Goal: Navigation & Orientation: Find specific page/section

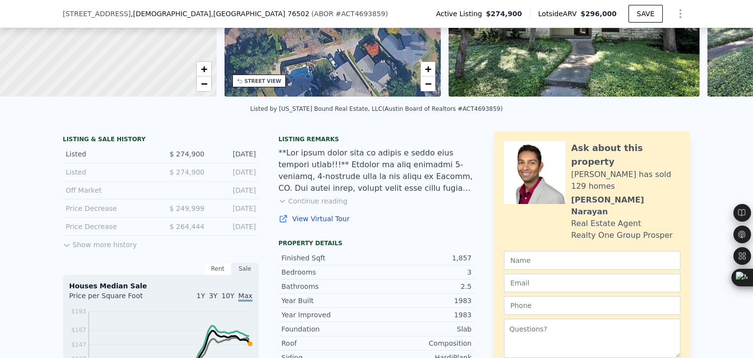
scroll to position [3, 0]
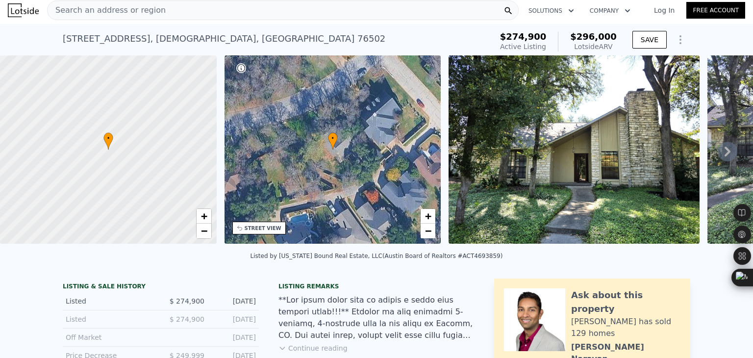
click at [718, 156] on icon at bounding box center [728, 152] width 20 height 20
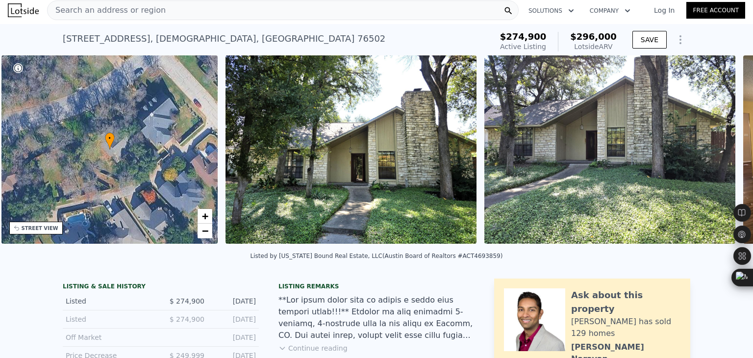
scroll to position [0, 228]
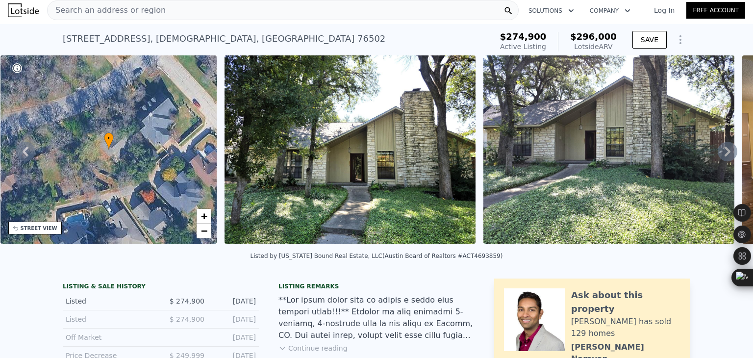
click at [718, 154] on icon at bounding box center [728, 152] width 20 height 20
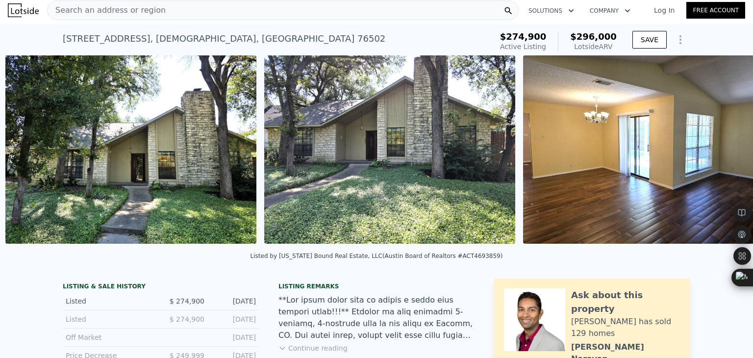
scroll to position [0, 449]
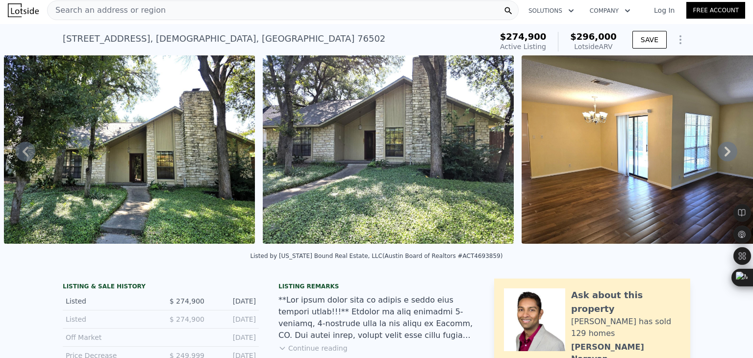
click at [718, 154] on icon at bounding box center [728, 152] width 20 height 20
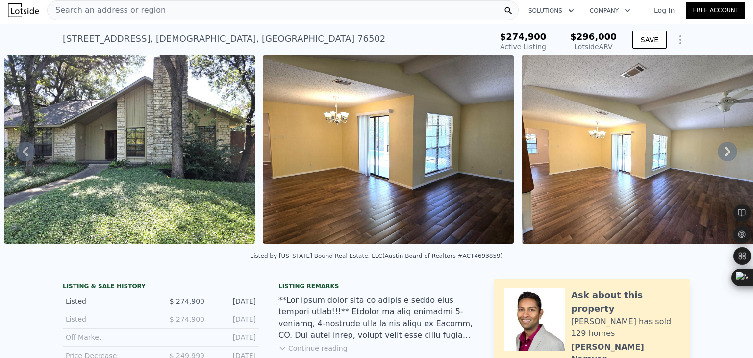
click at [718, 155] on icon at bounding box center [728, 152] width 20 height 20
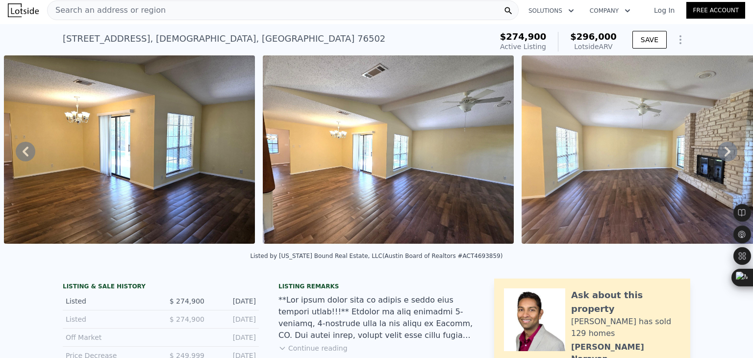
click at [718, 155] on icon at bounding box center [728, 152] width 20 height 20
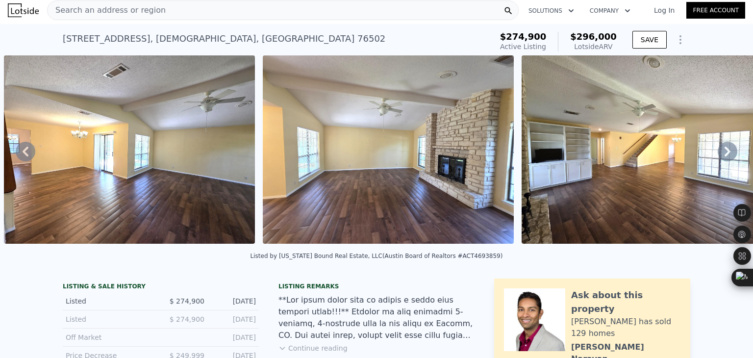
click at [718, 155] on icon at bounding box center [728, 152] width 20 height 20
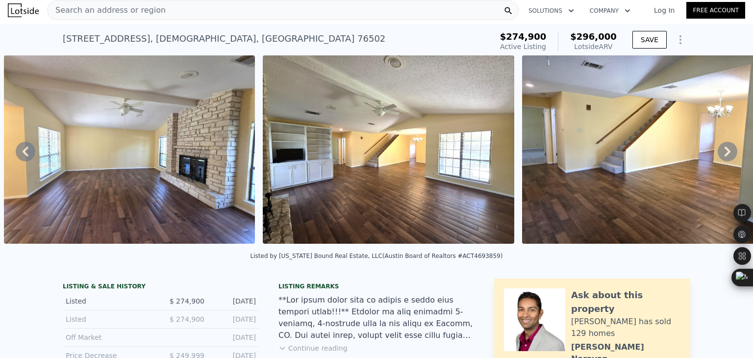
click at [718, 155] on icon at bounding box center [728, 152] width 20 height 20
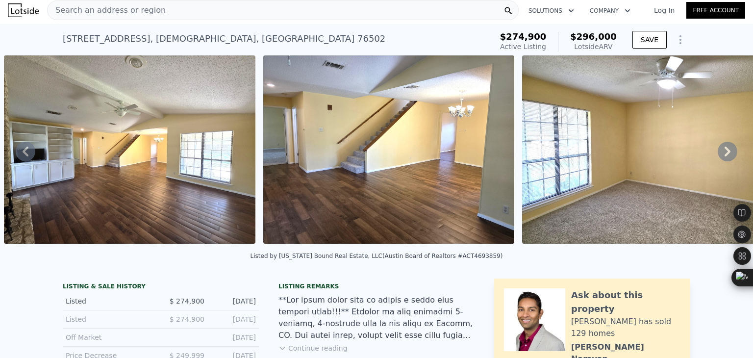
click at [718, 155] on icon at bounding box center [728, 152] width 20 height 20
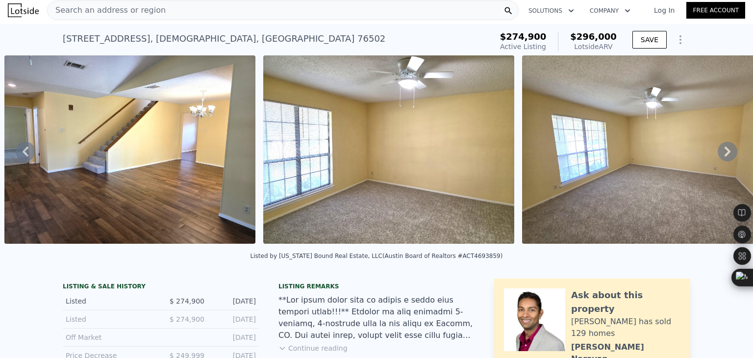
click at [718, 155] on icon at bounding box center [728, 152] width 20 height 20
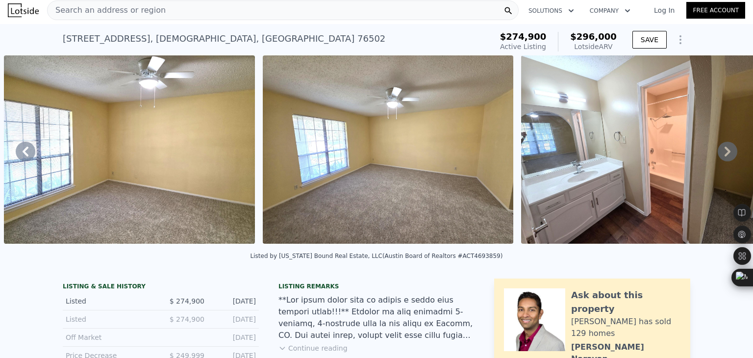
click at [718, 155] on icon at bounding box center [728, 152] width 20 height 20
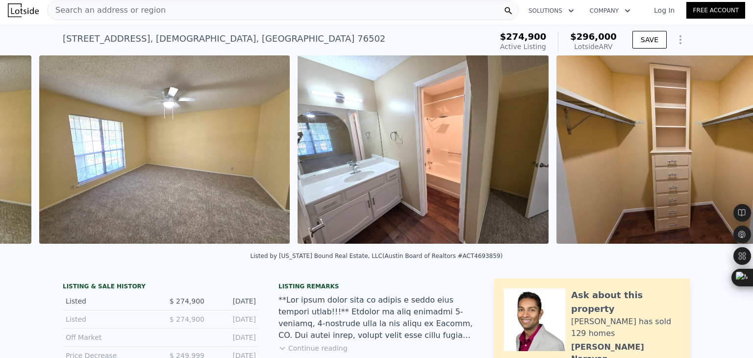
scroll to position [0, 2520]
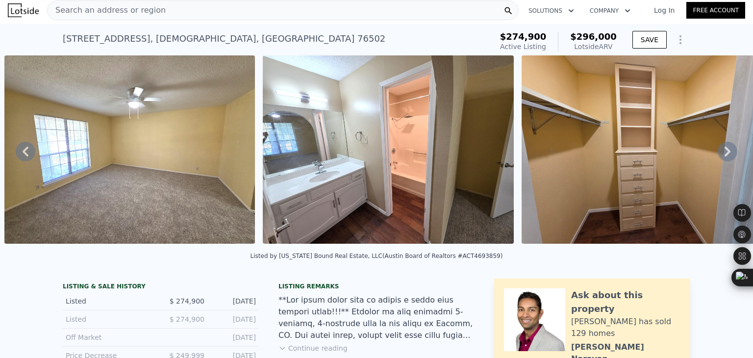
click at [718, 155] on icon at bounding box center [728, 152] width 20 height 20
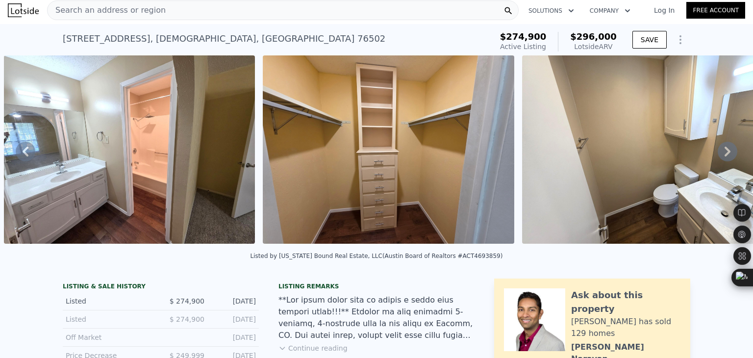
click at [718, 155] on icon at bounding box center [728, 152] width 20 height 20
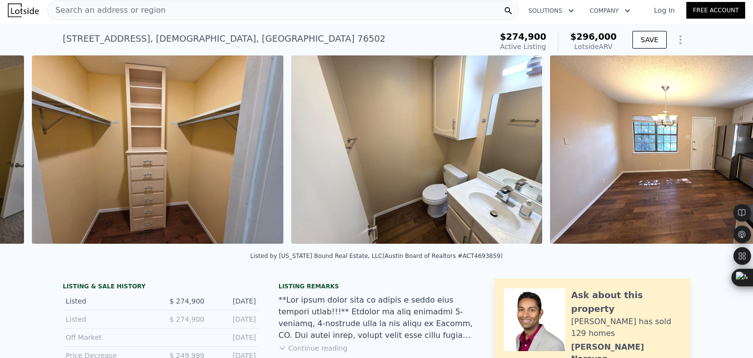
scroll to position [0, 3038]
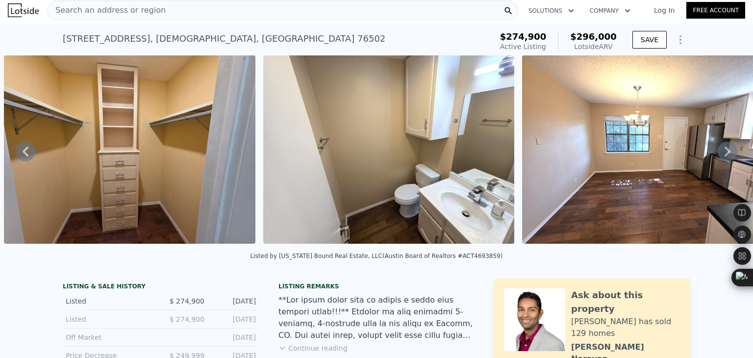
click at [718, 155] on icon at bounding box center [728, 152] width 20 height 20
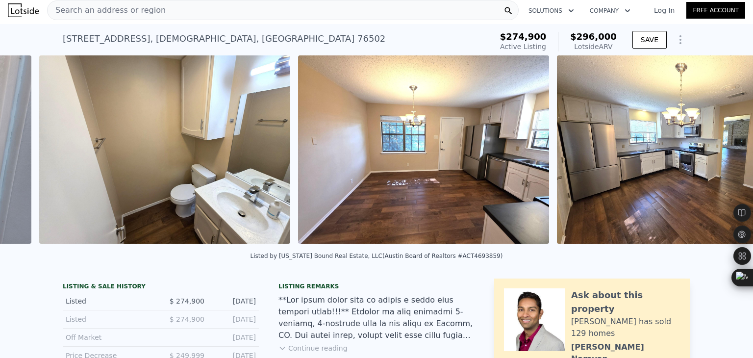
scroll to position [0, 3298]
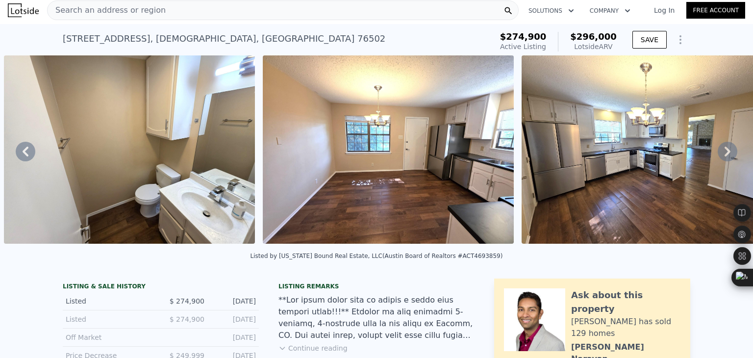
click at [718, 155] on icon at bounding box center [728, 152] width 20 height 20
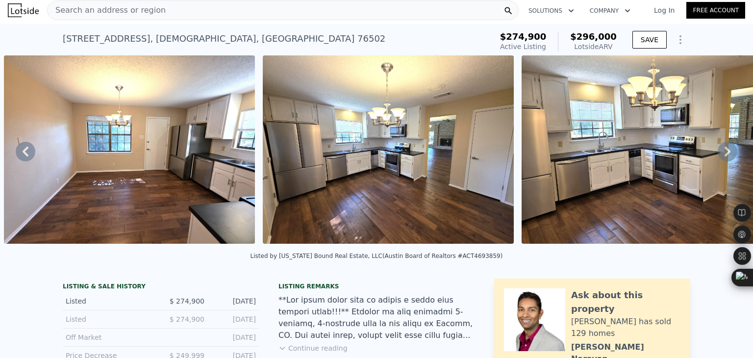
click at [718, 155] on icon at bounding box center [728, 152] width 20 height 20
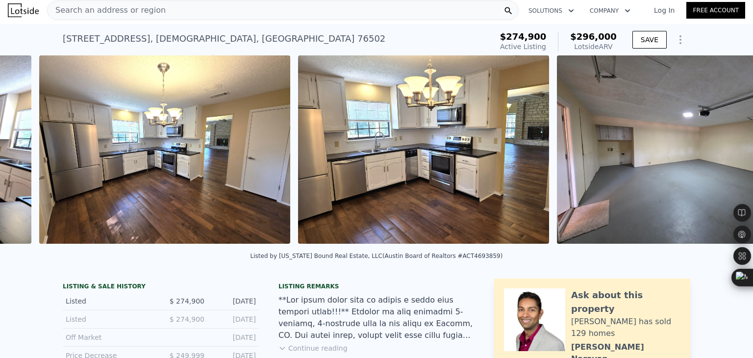
scroll to position [0, 3816]
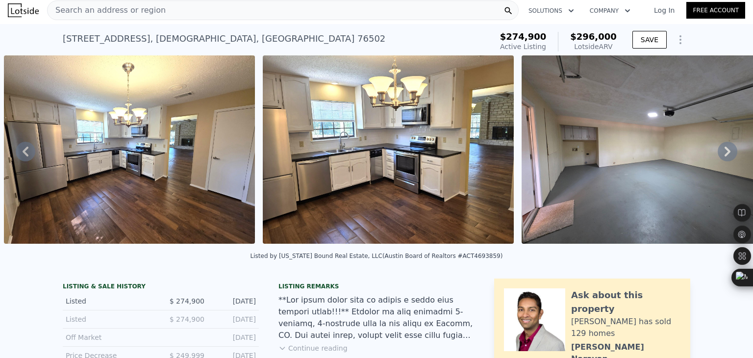
click at [718, 155] on icon at bounding box center [728, 152] width 20 height 20
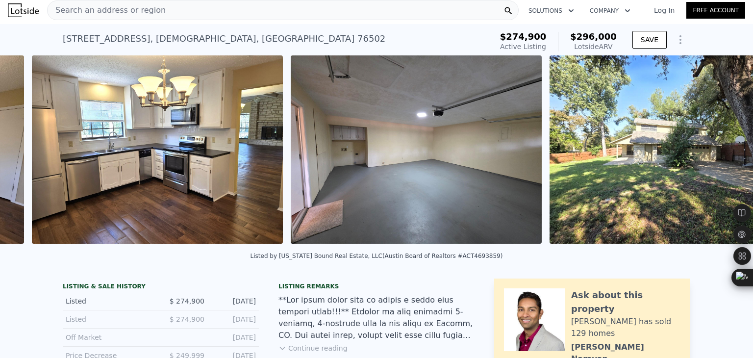
scroll to position [0, 4075]
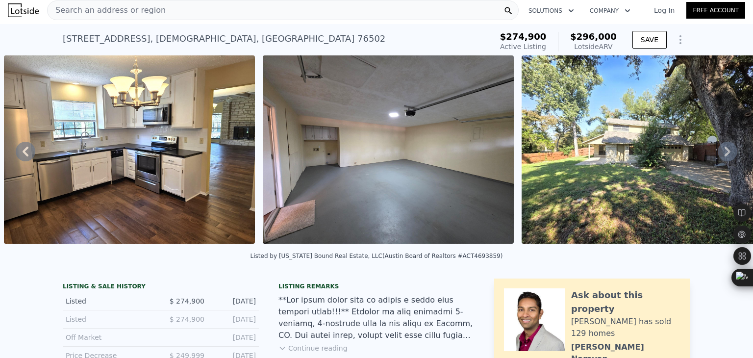
click at [718, 155] on icon at bounding box center [728, 152] width 20 height 20
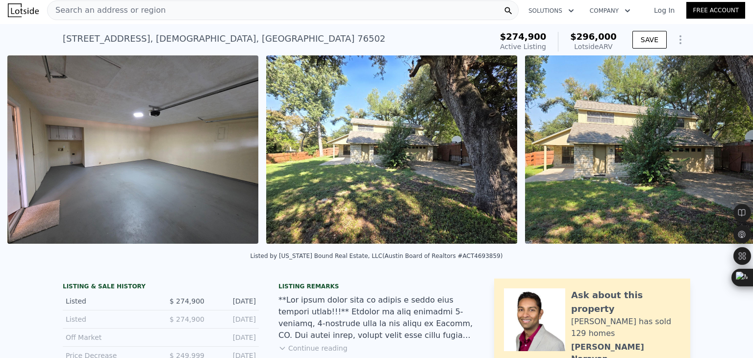
scroll to position [0, 4333]
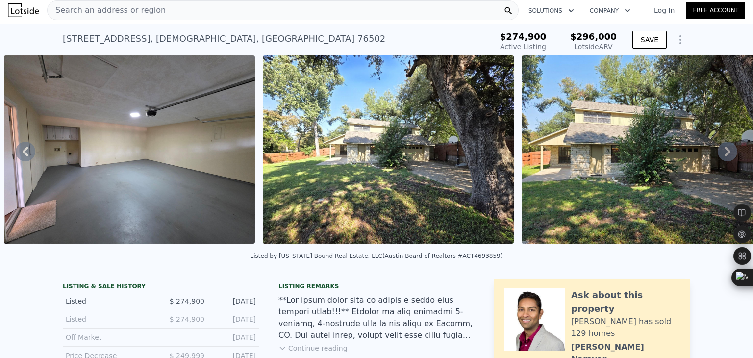
click at [718, 155] on icon at bounding box center [728, 152] width 20 height 20
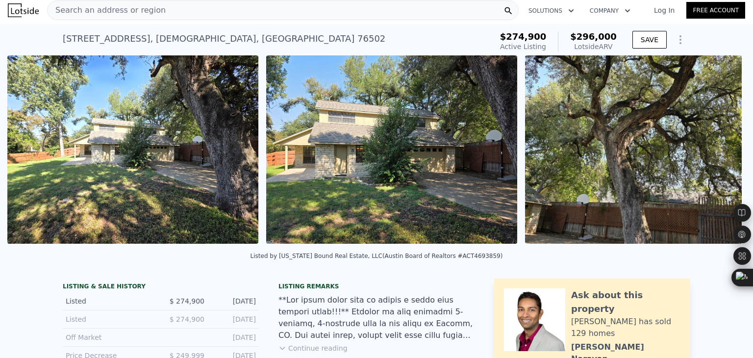
scroll to position [0, 4592]
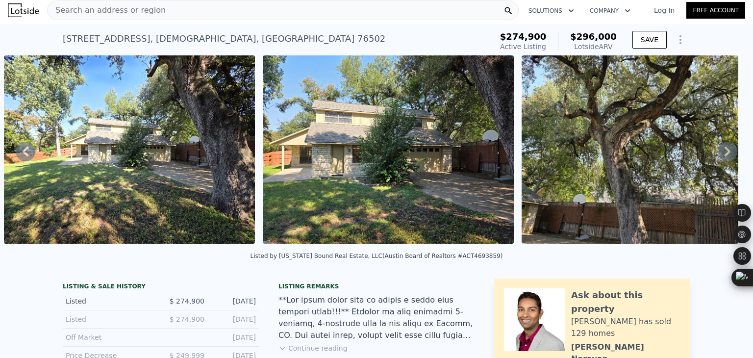
click at [718, 155] on icon at bounding box center [728, 152] width 20 height 20
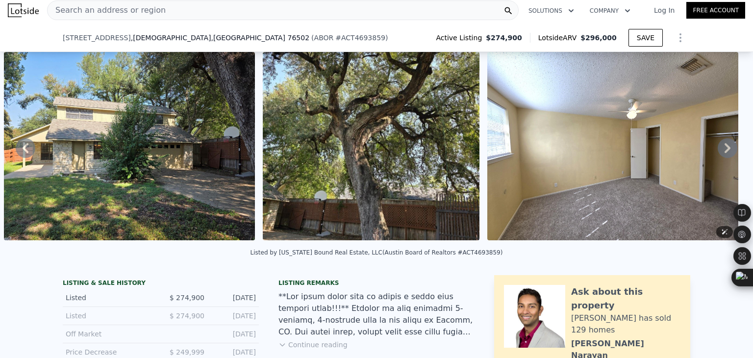
scroll to position [81, 0]
